Goal: Task Accomplishment & Management: Manage account settings

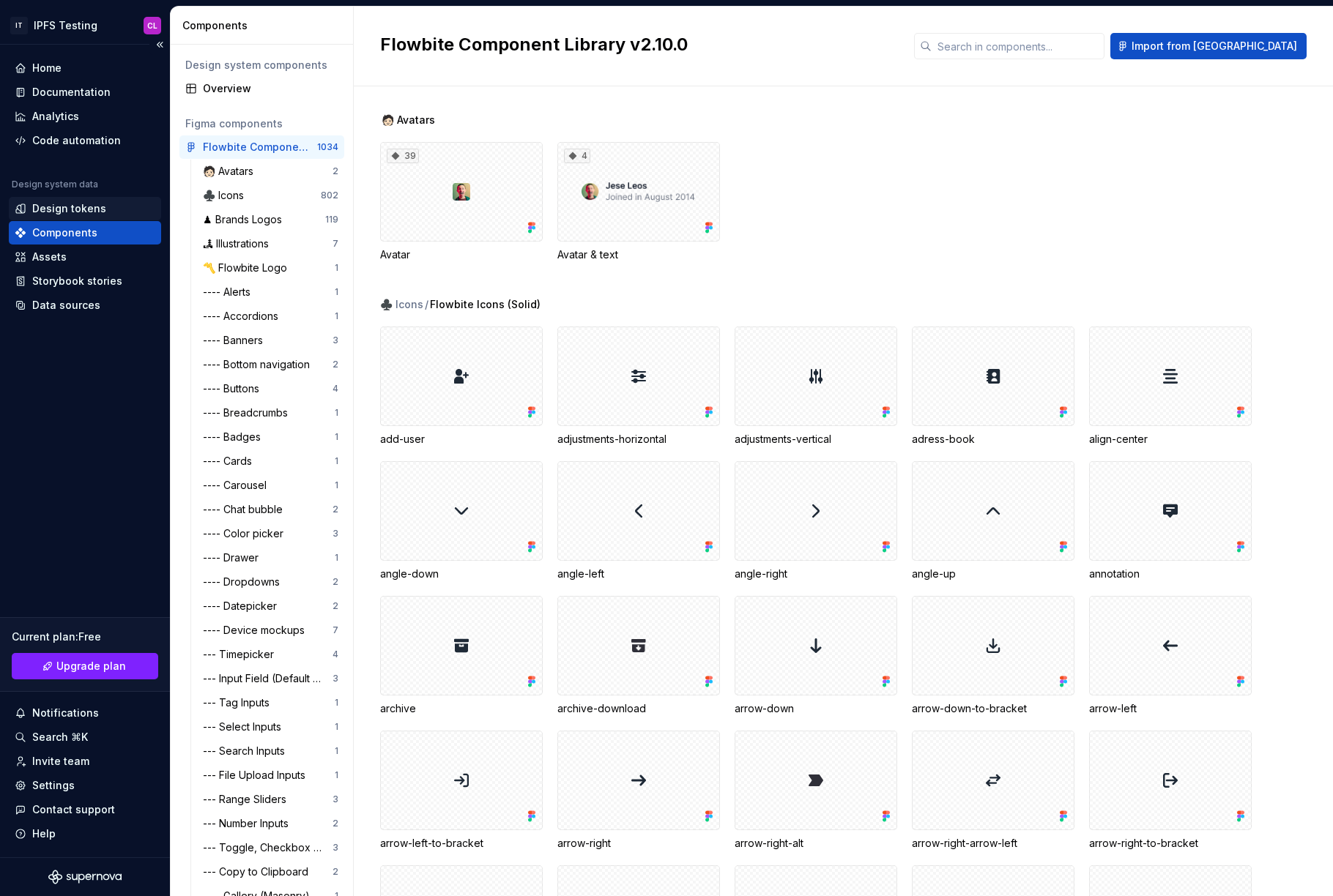
click at [67, 213] on div "Design tokens" at bounding box center [69, 208] width 74 height 15
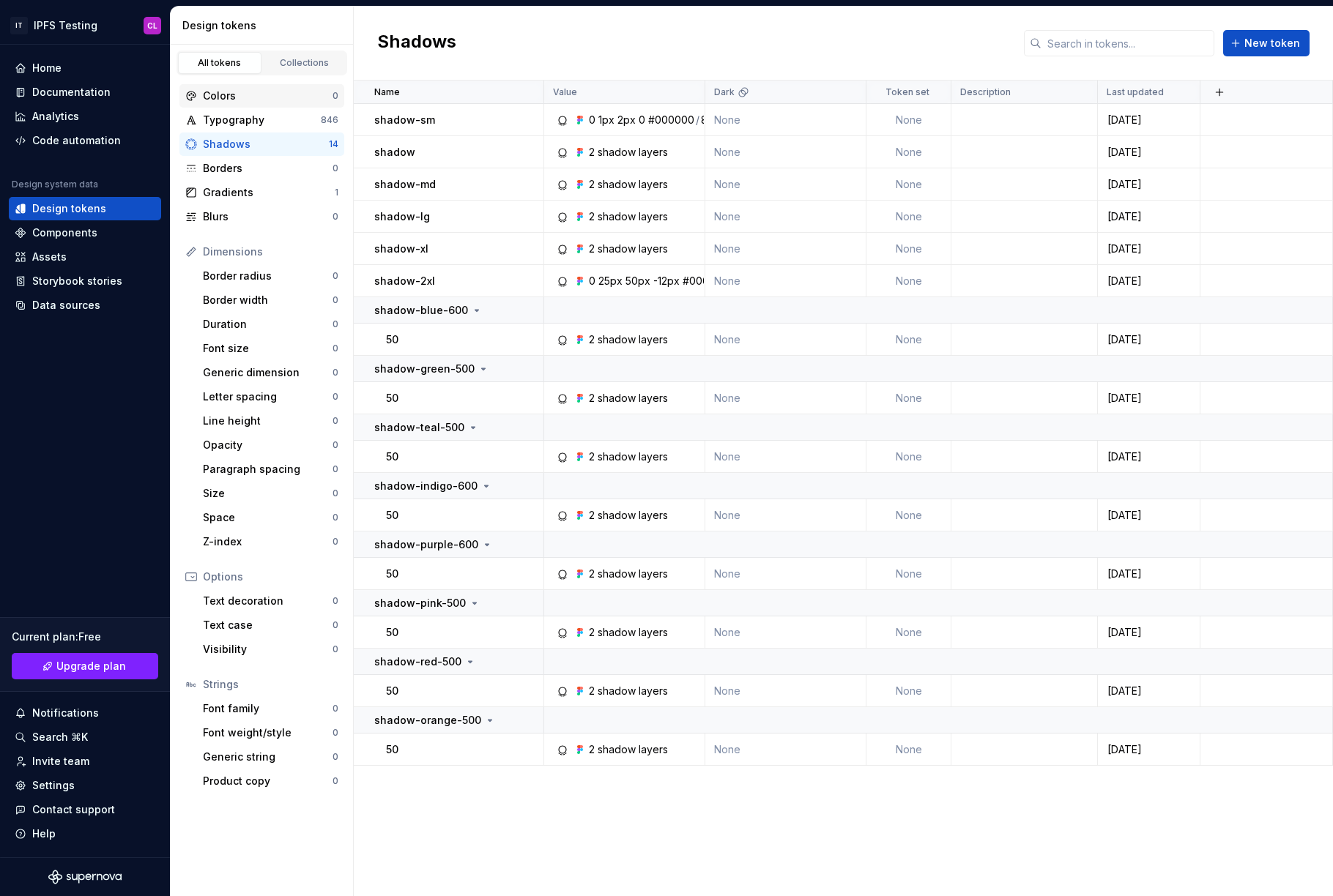
click at [245, 105] on div "Colors 0" at bounding box center [262, 95] width 165 height 23
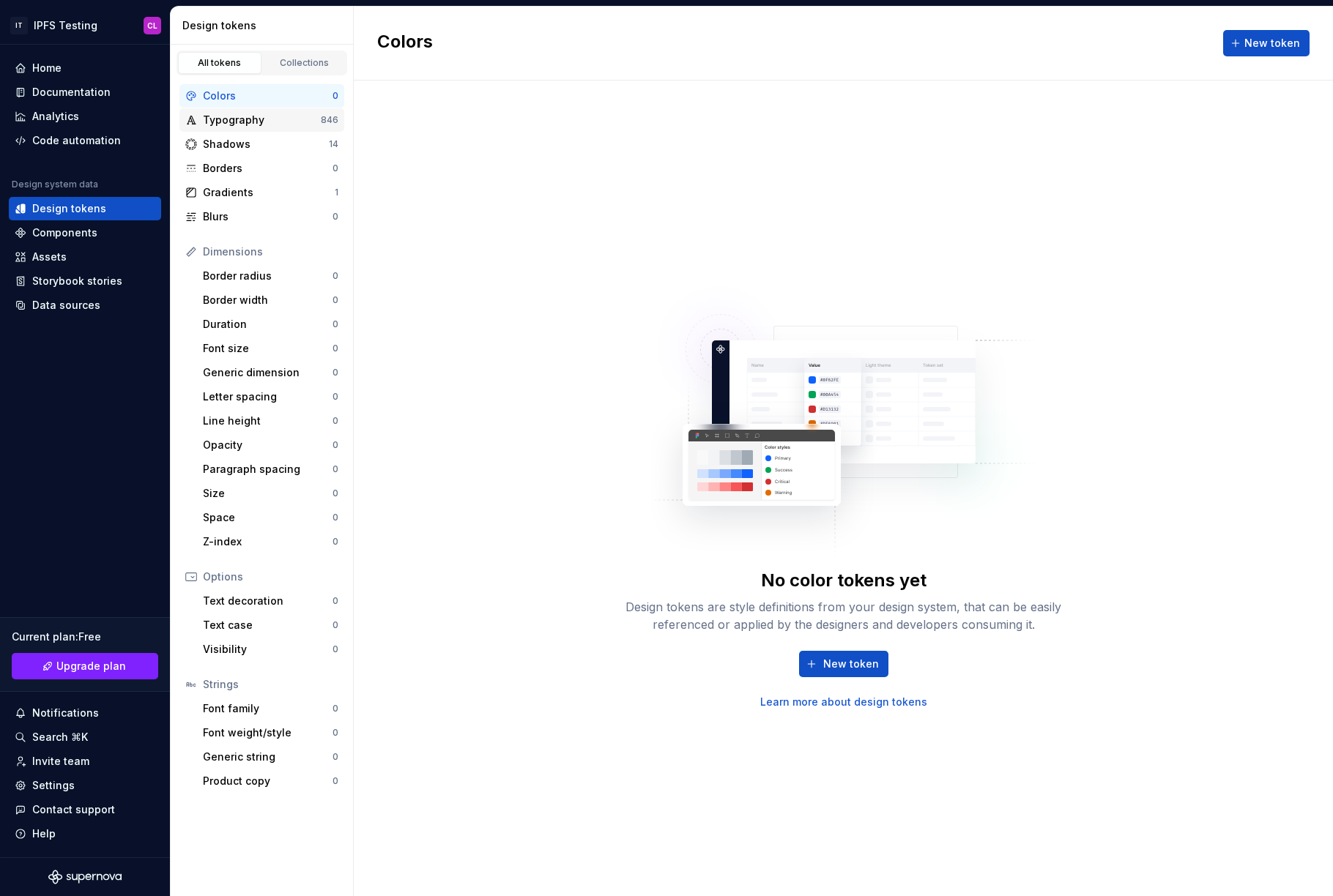
click at [280, 116] on div "Typography" at bounding box center [262, 120] width 118 height 15
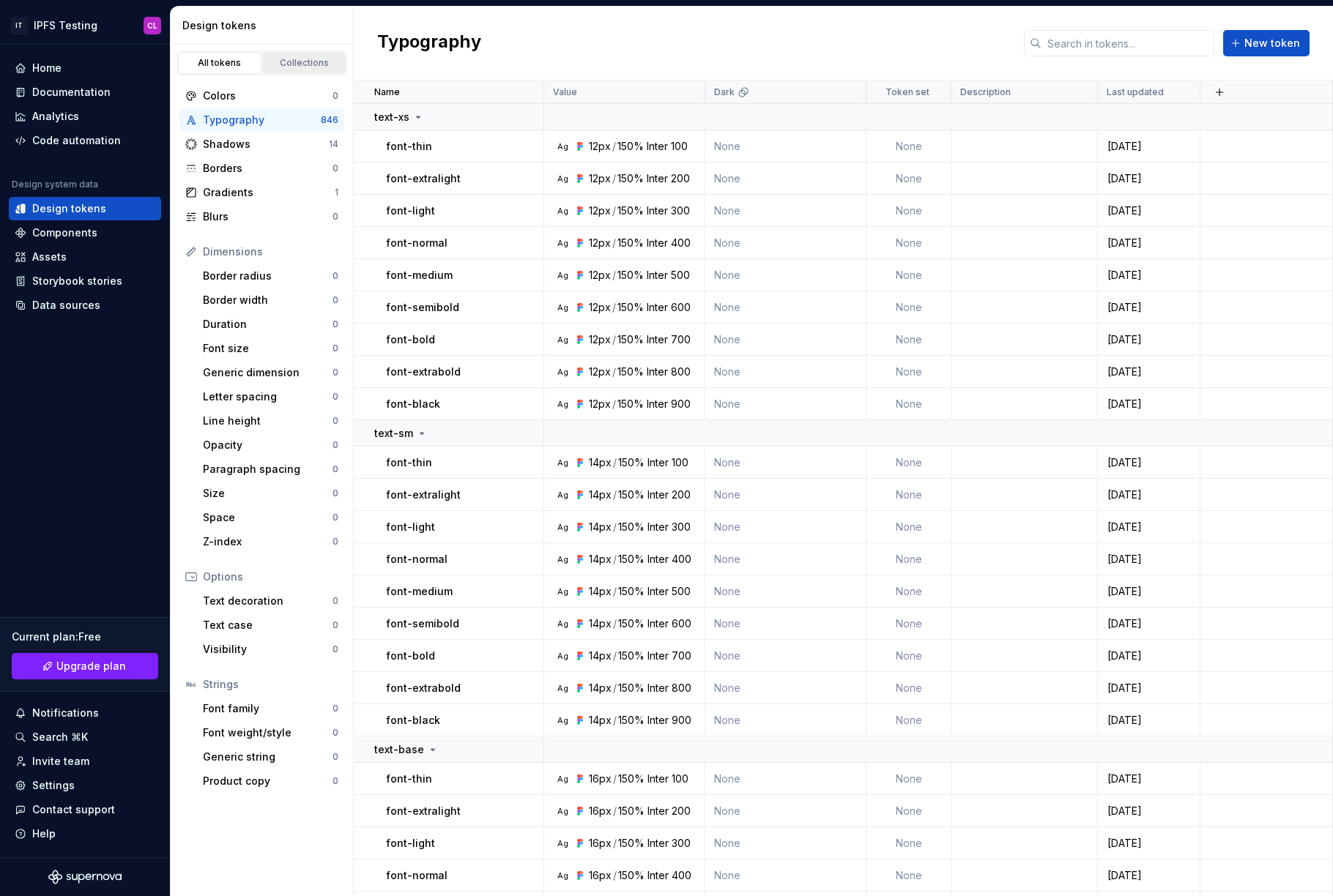
click at [312, 65] on div "Collections" at bounding box center [304, 63] width 73 height 12
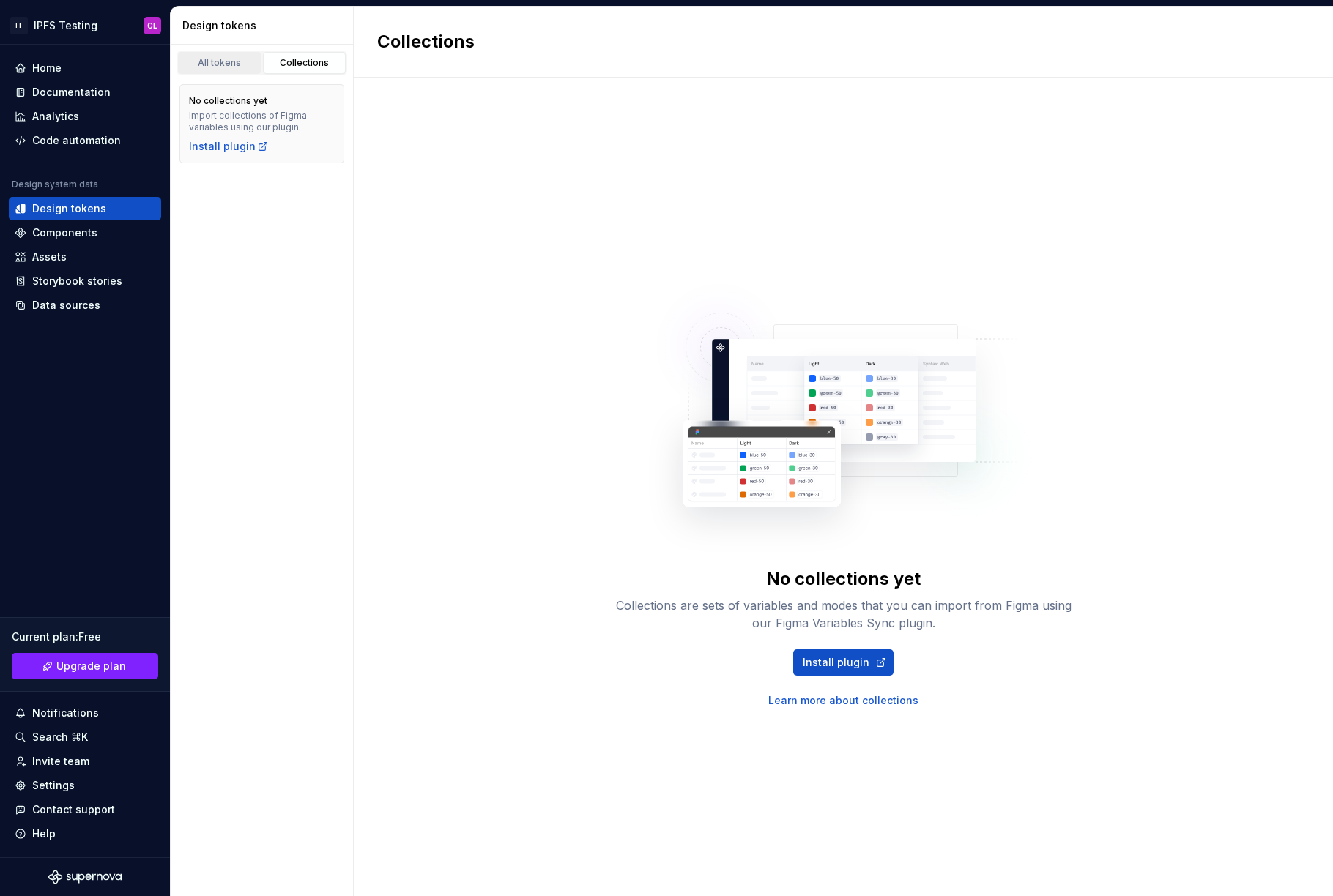
click at [234, 59] on div "All tokens" at bounding box center [220, 63] width 73 height 12
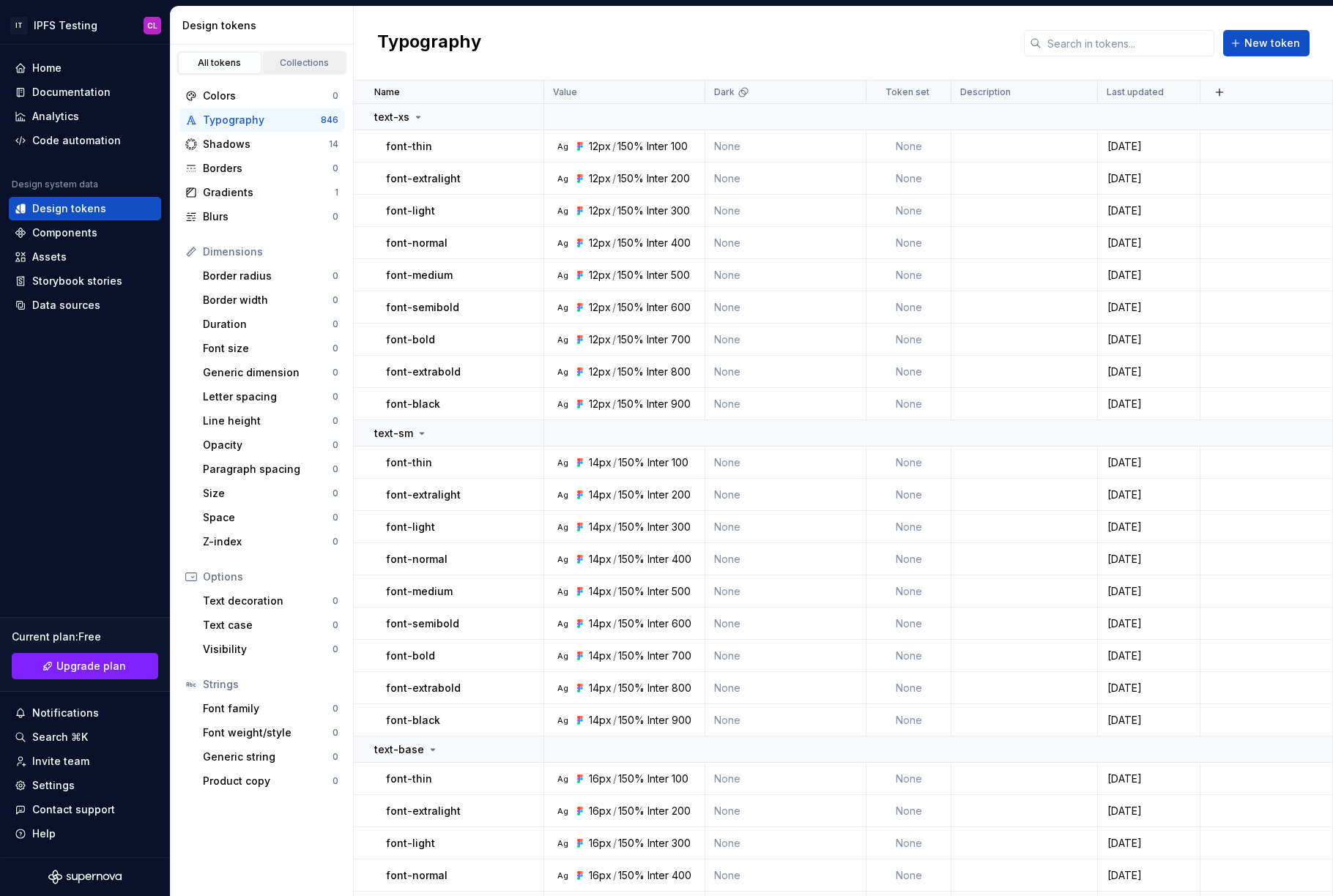
click at [305, 55] on link "Collections" at bounding box center [304, 62] width 83 height 22
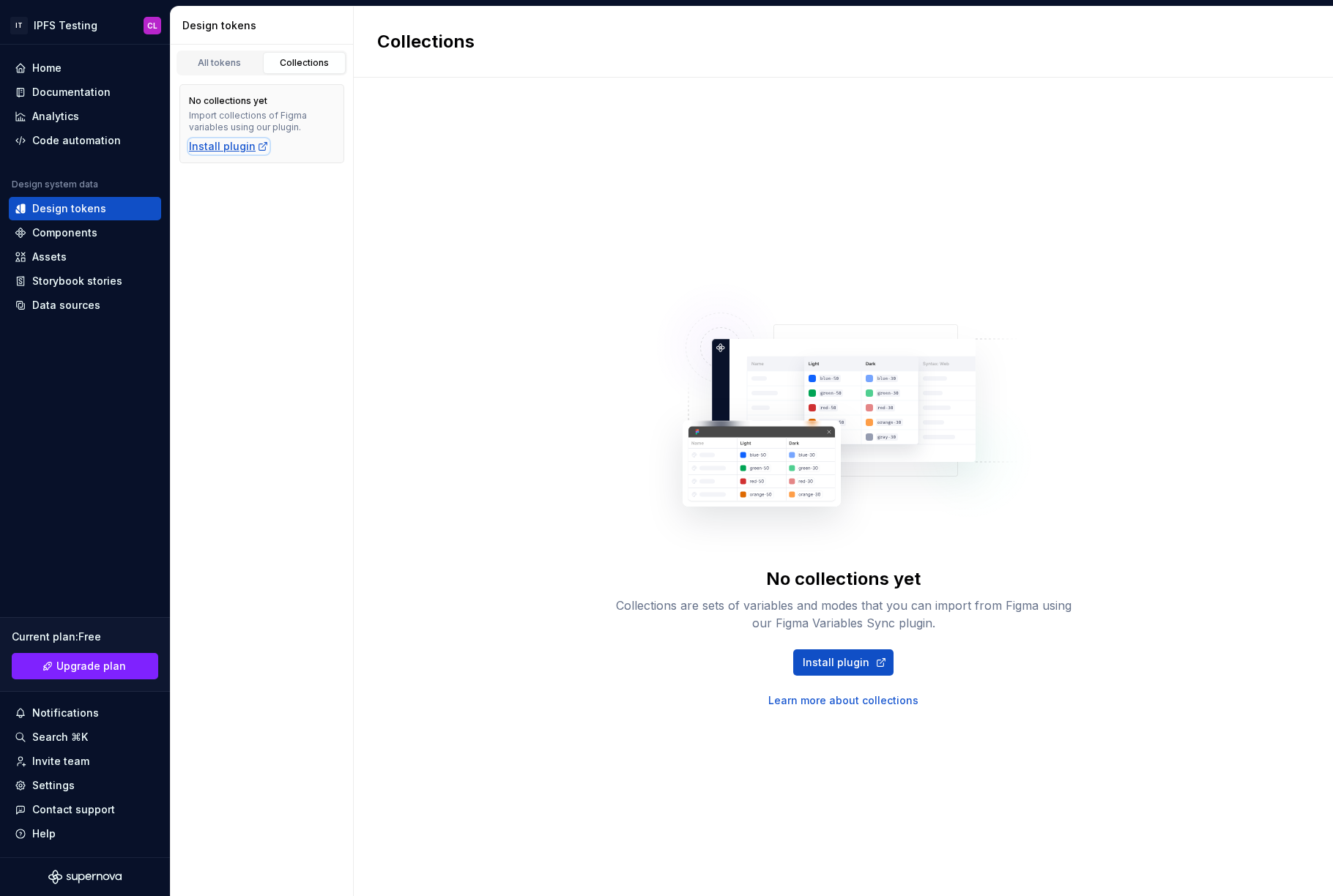
click at [234, 145] on div "Install plugin" at bounding box center [228, 146] width 80 height 15
click at [203, 64] on div "All tokens" at bounding box center [220, 63] width 73 height 12
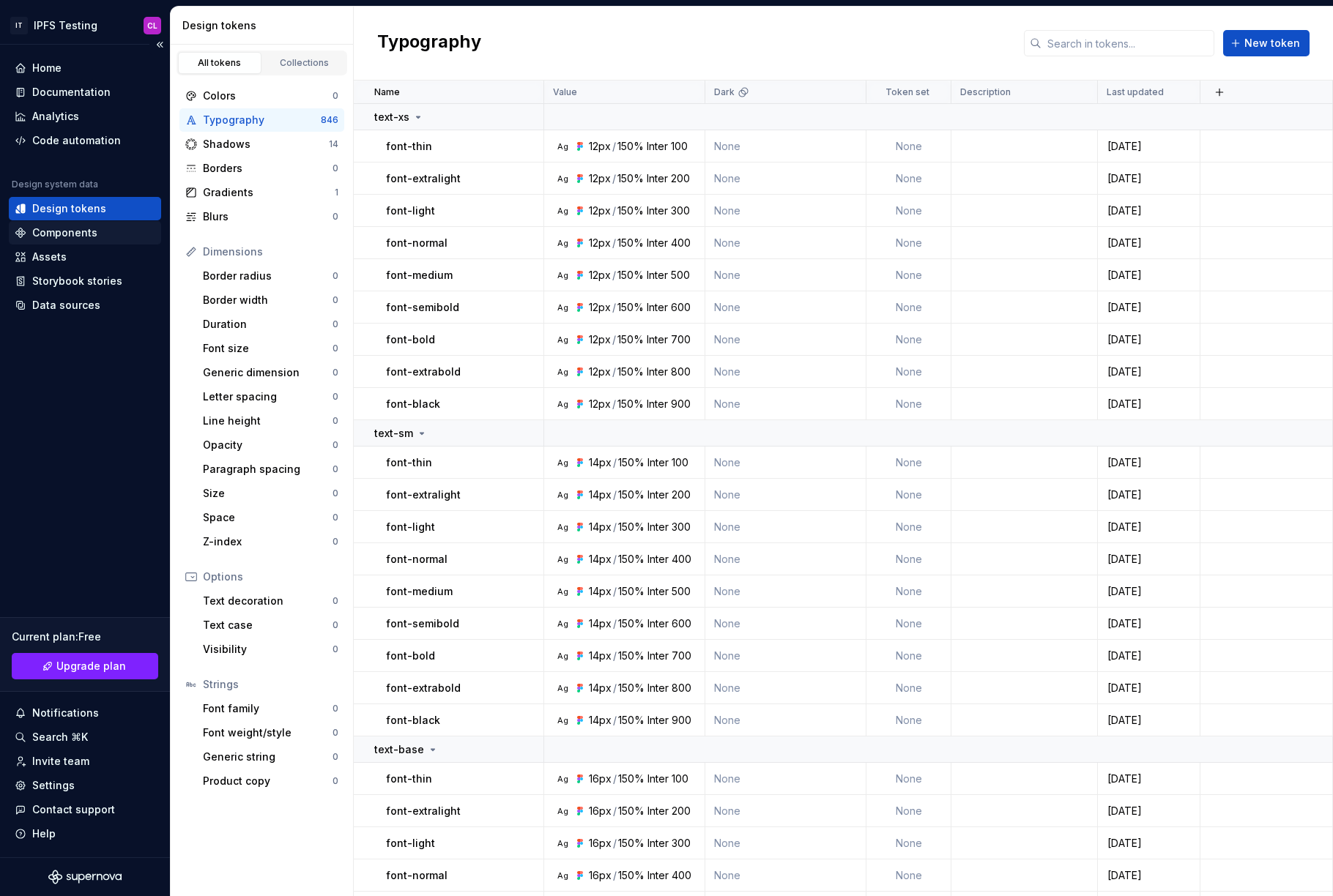
click at [97, 231] on div "Components" at bounding box center [85, 232] width 140 height 15
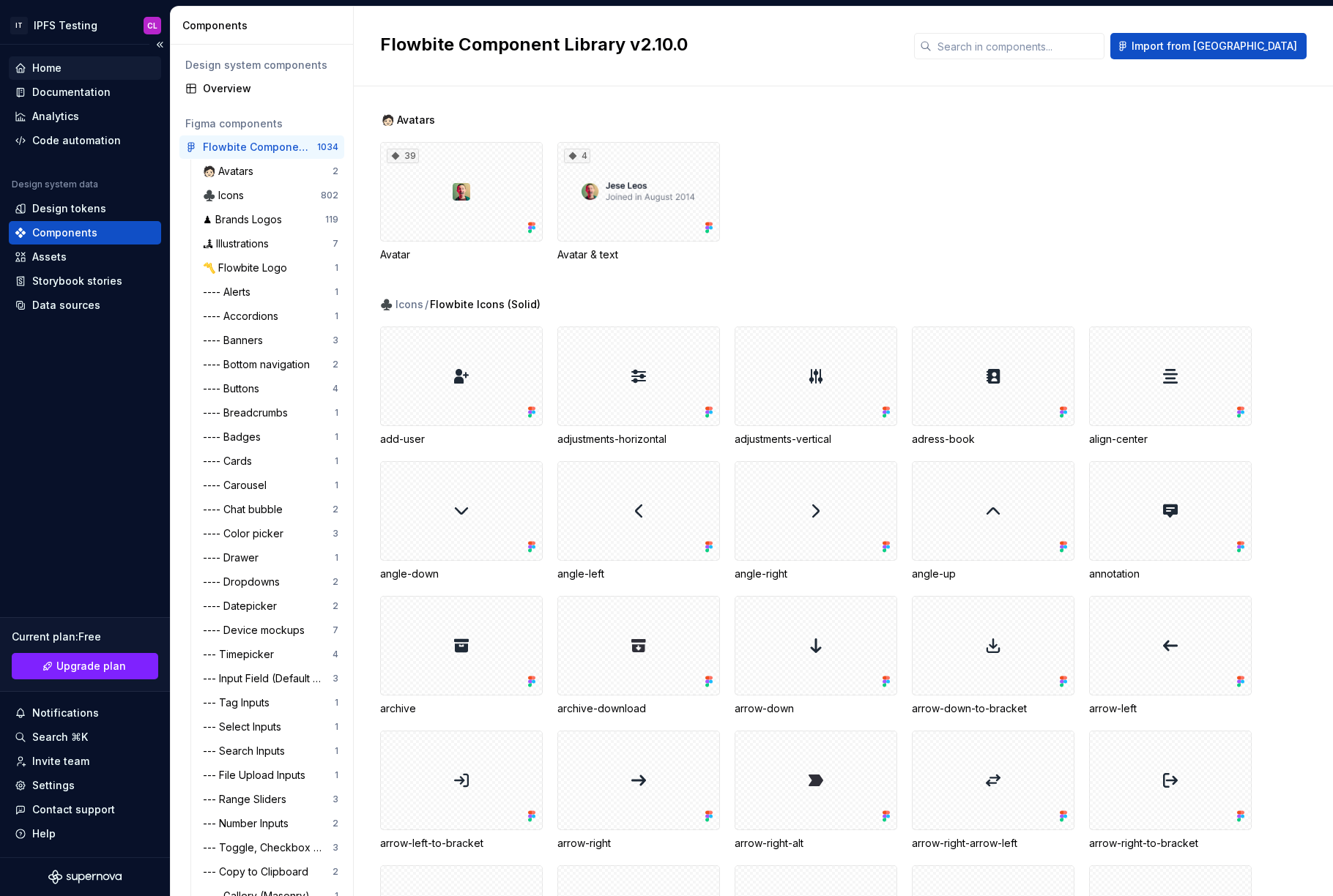
click at [46, 59] on div "Home" at bounding box center [85, 68] width 153 height 23
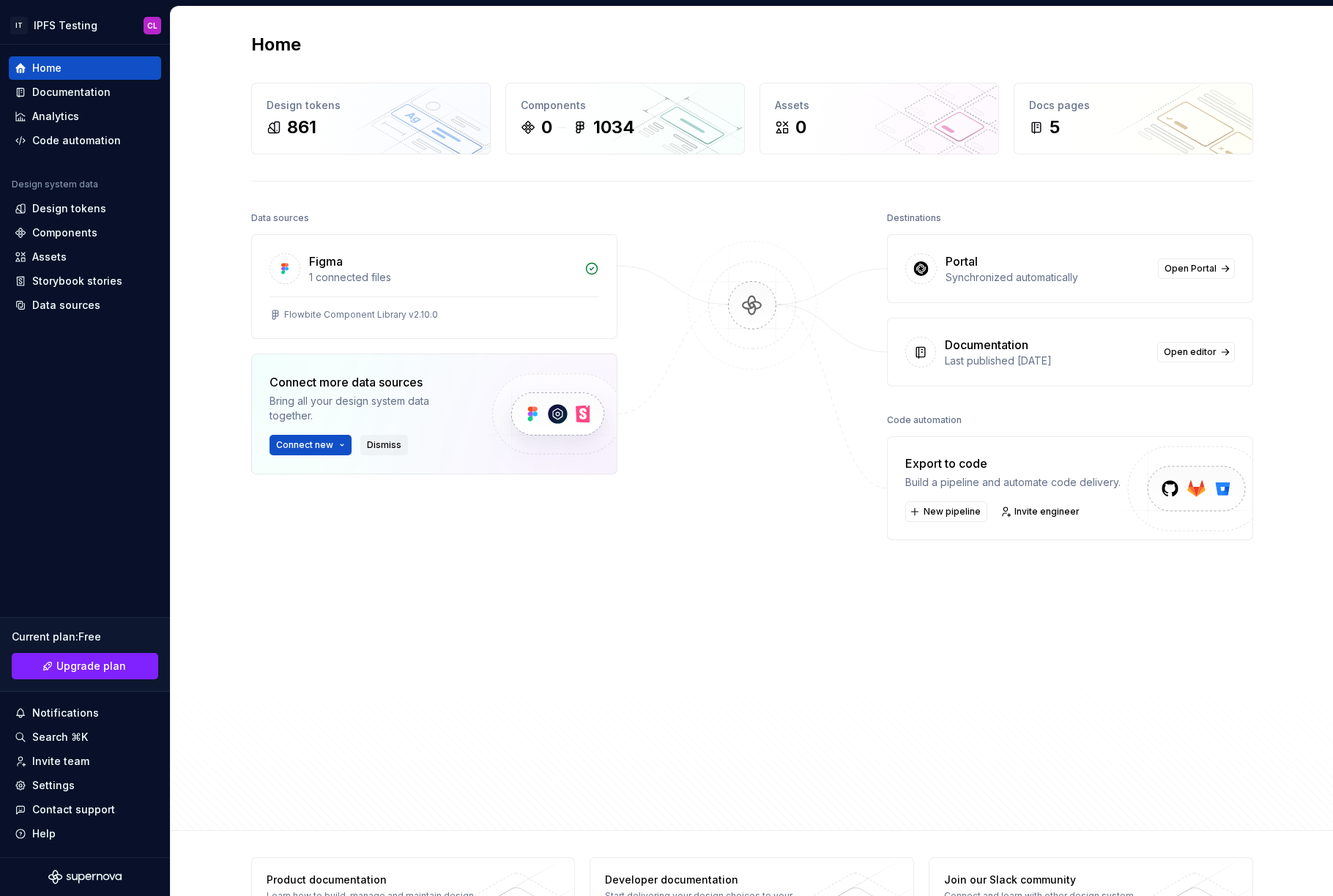
click at [380, 435] on div "Connect new Dismiss" at bounding box center [368, 445] width 198 height 20
click at [384, 443] on span "Dismiss" at bounding box center [384, 445] width 35 height 12
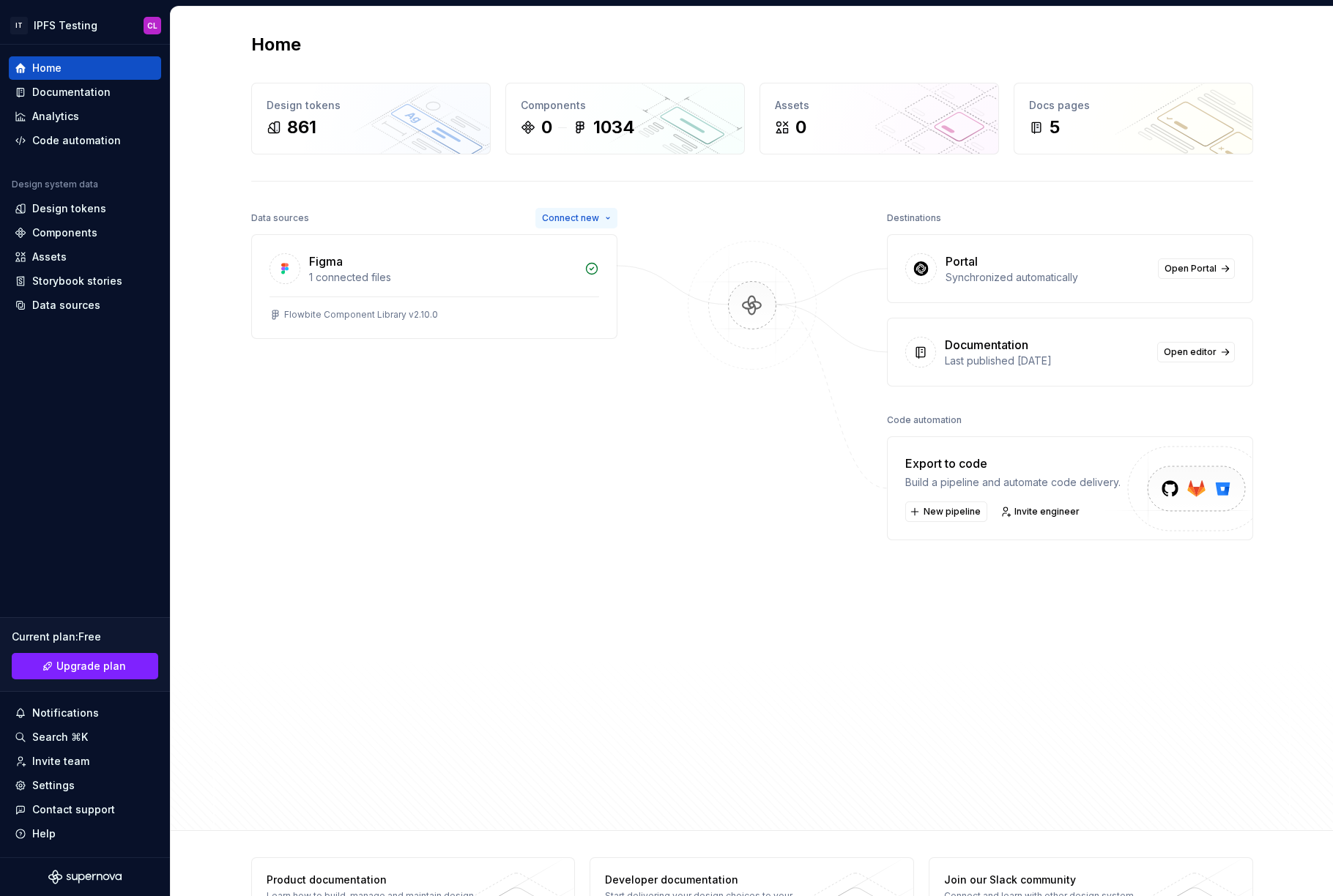
click at [580, 224] on span "Connect new" at bounding box center [570, 218] width 57 height 12
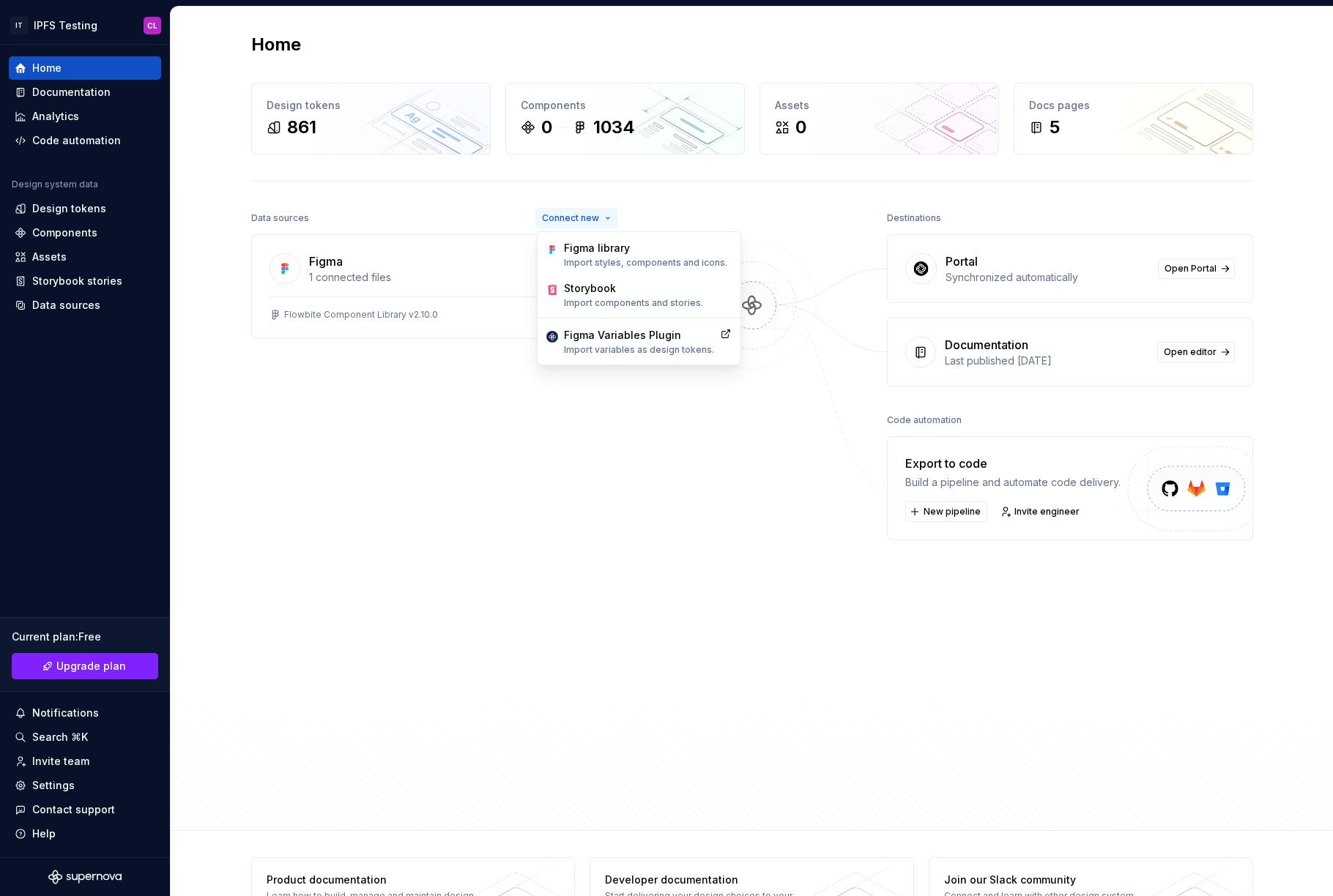
click at [578, 219] on span "Connect new" at bounding box center [570, 218] width 57 height 12
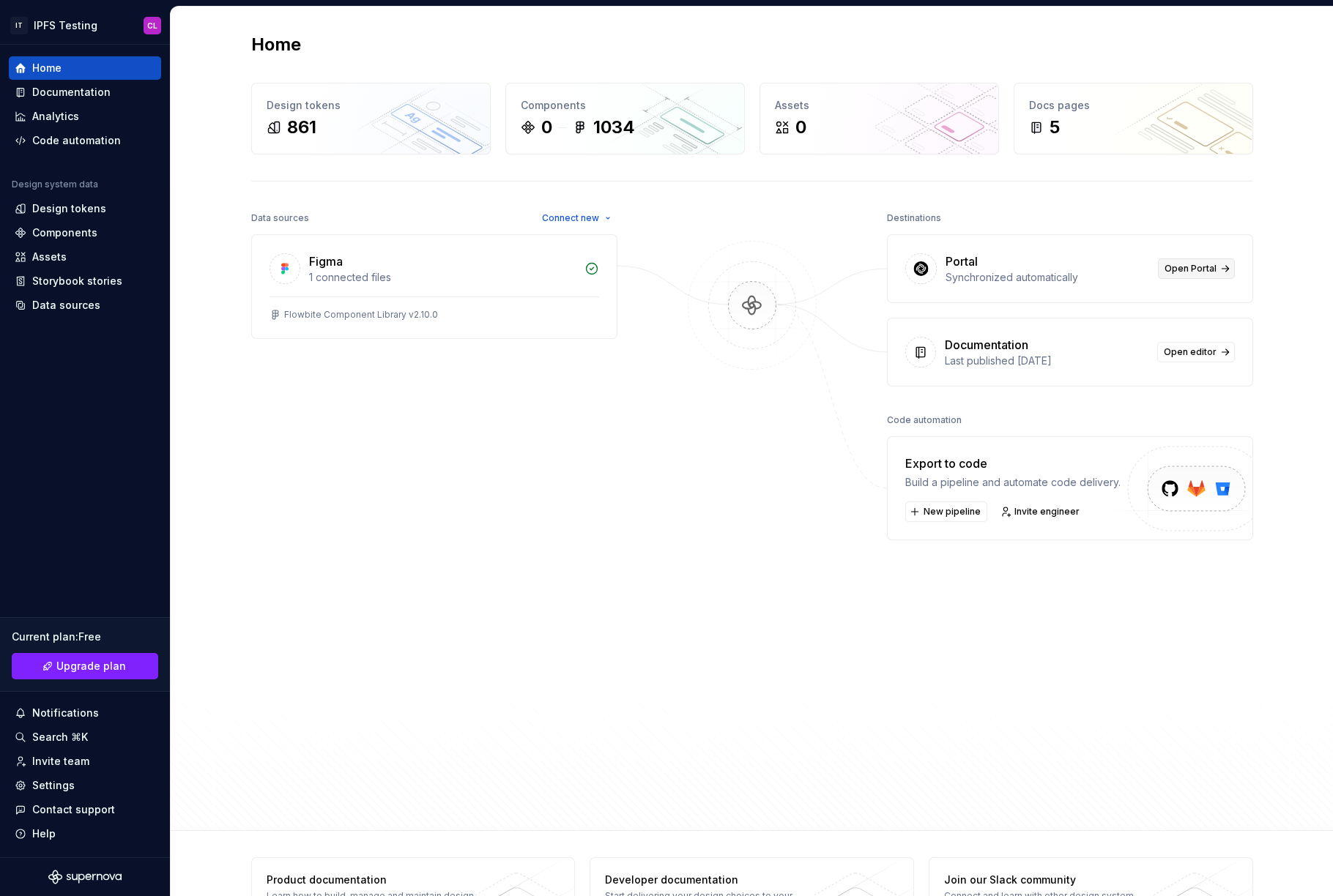
click at [1197, 262] on link "Open Portal" at bounding box center [1196, 268] width 77 height 20
click at [78, 785] on div "Settings" at bounding box center [85, 785] width 140 height 15
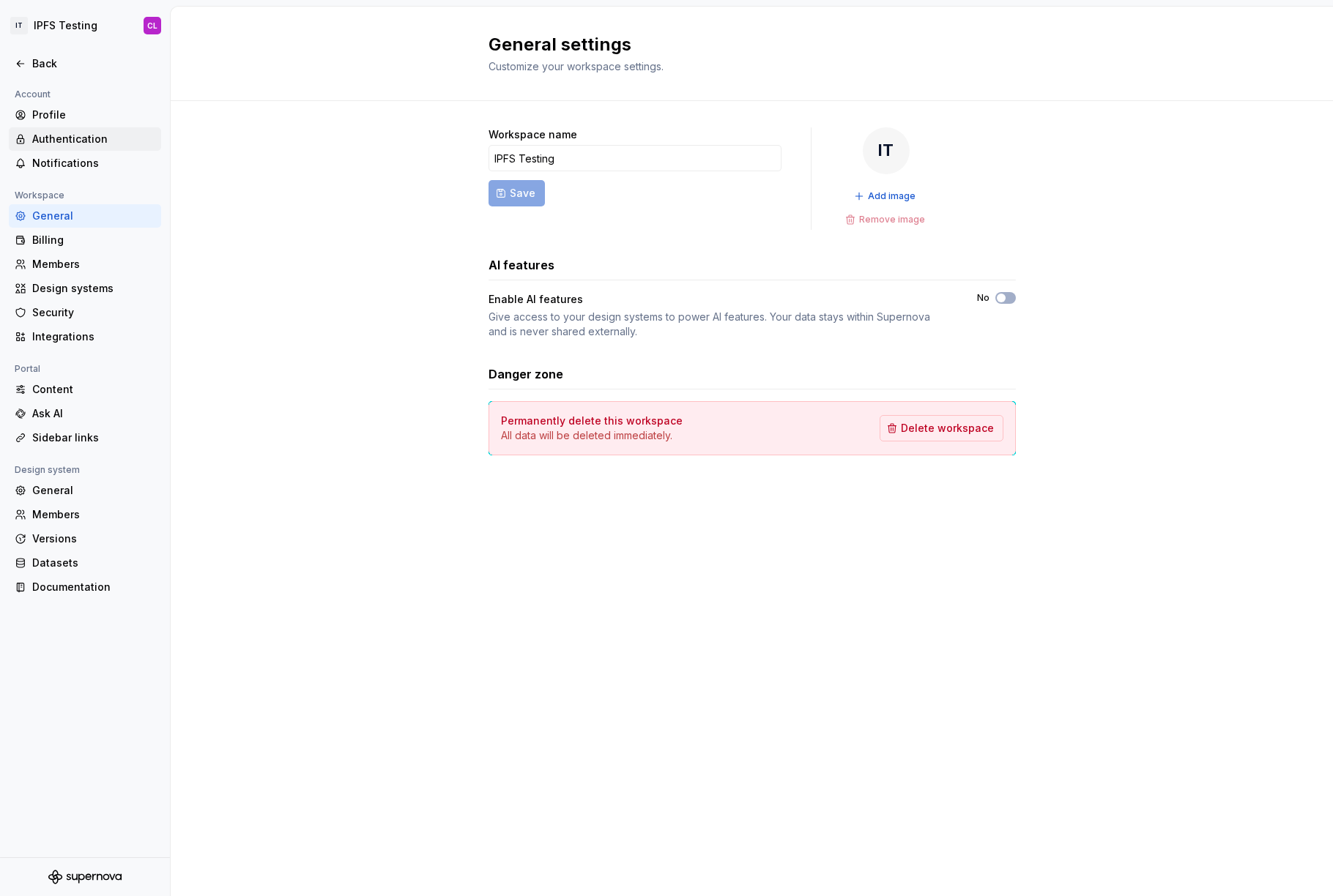
click at [83, 145] on div "Authentication" at bounding box center [94, 139] width 123 height 15
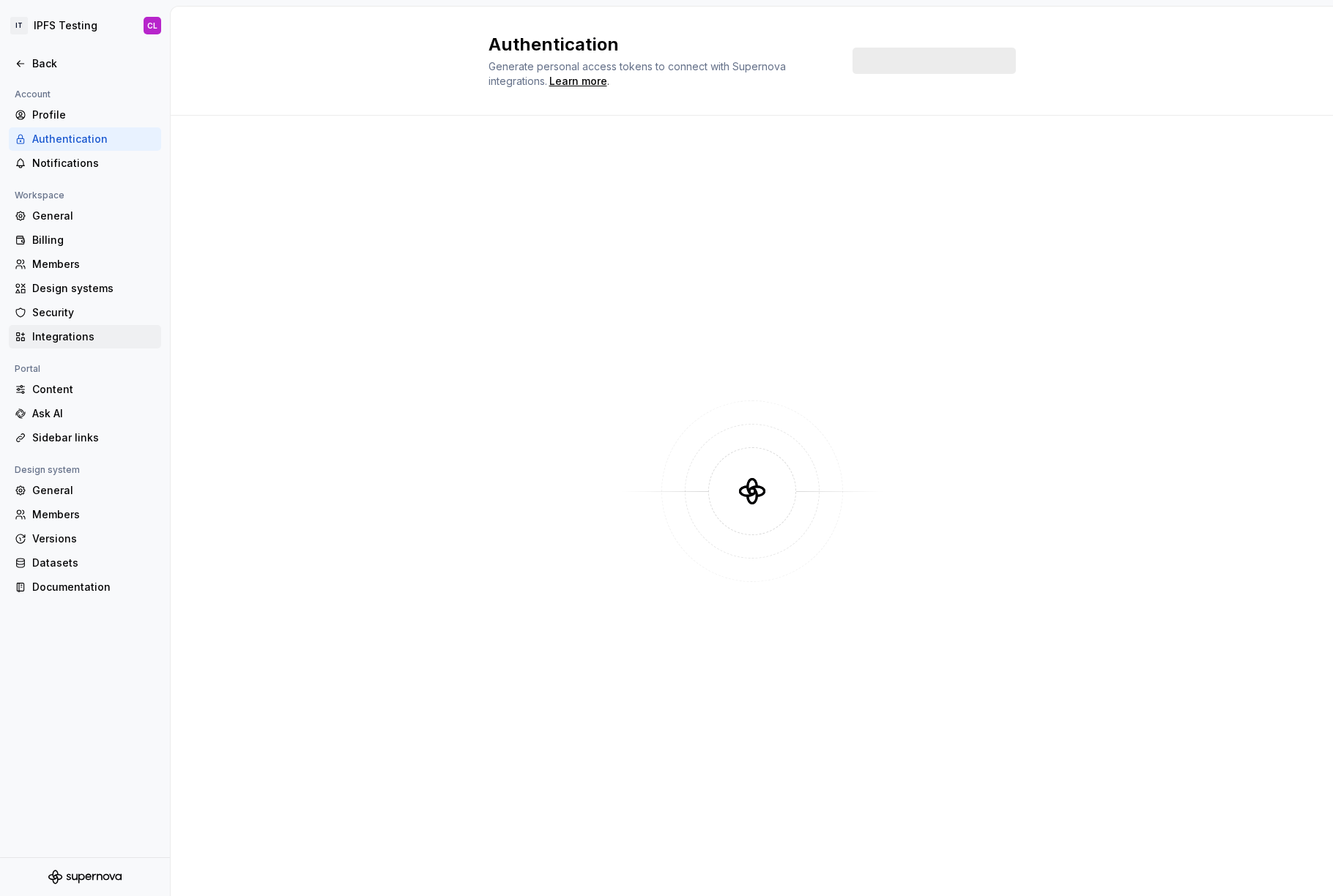
click at [128, 341] on div "Integrations" at bounding box center [94, 337] width 123 height 15
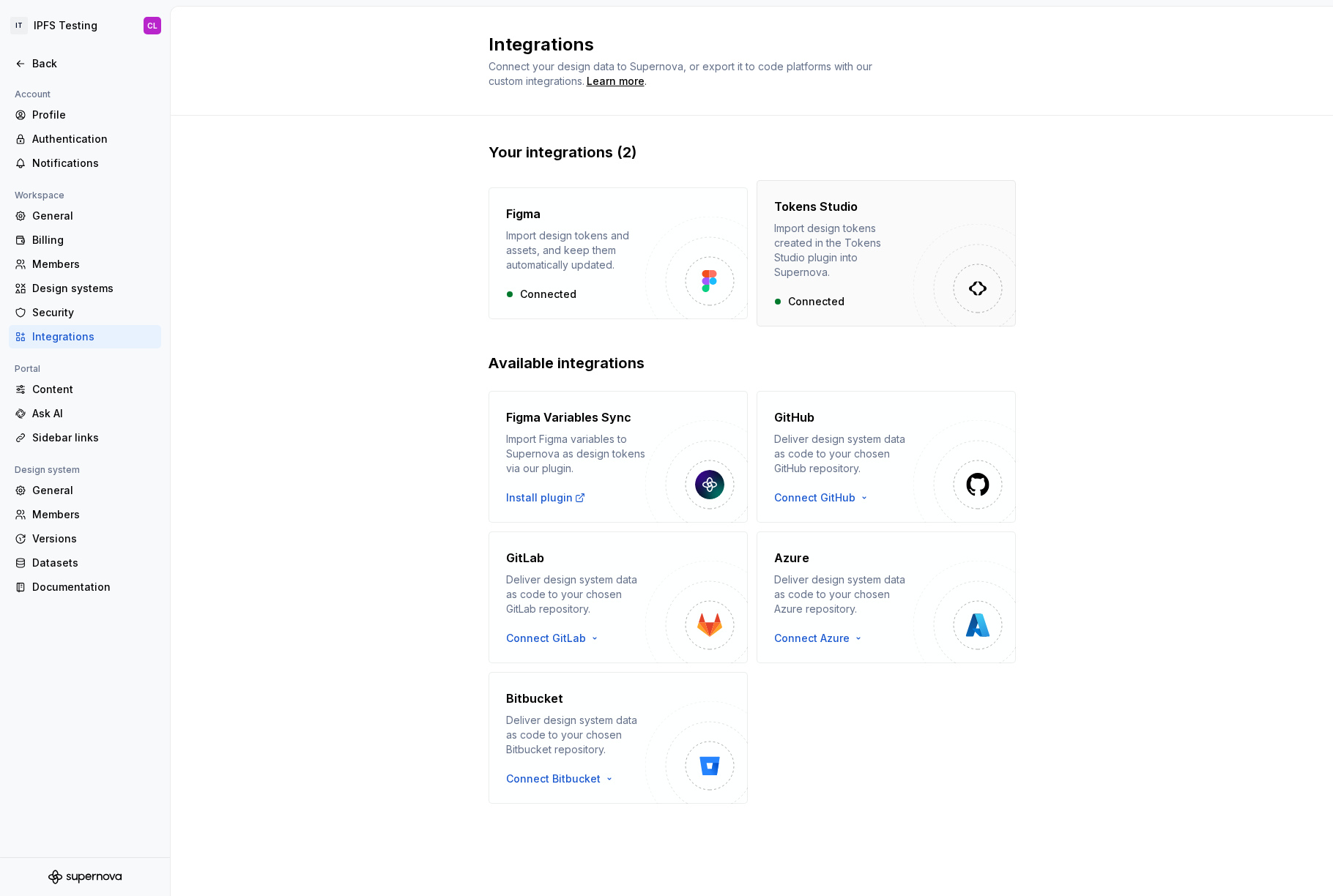
click at [876, 259] on div "Import design tokens created in the Tokens Studio plugin into Supernova." at bounding box center [844, 250] width 139 height 59
